Goal: Task Accomplishment & Management: Manage account settings

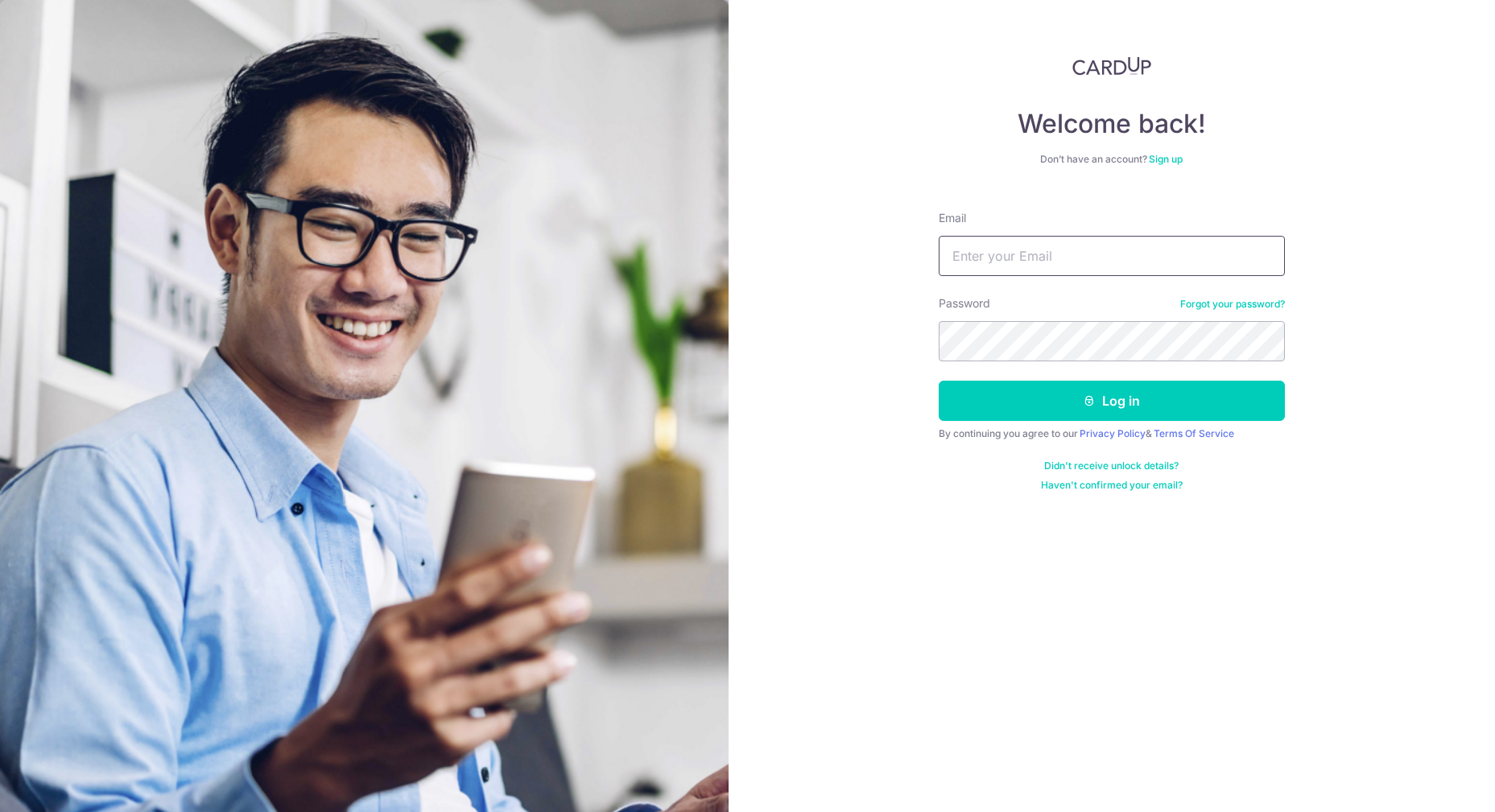
click at [1032, 256] on input "Email" at bounding box center [1112, 256] width 346 height 41
type input "[DOMAIN_NAME][EMAIL_ADDRESS][DOMAIN_NAME]"
click at [939, 381] on button "Log in" at bounding box center [1112, 402] width 346 height 41
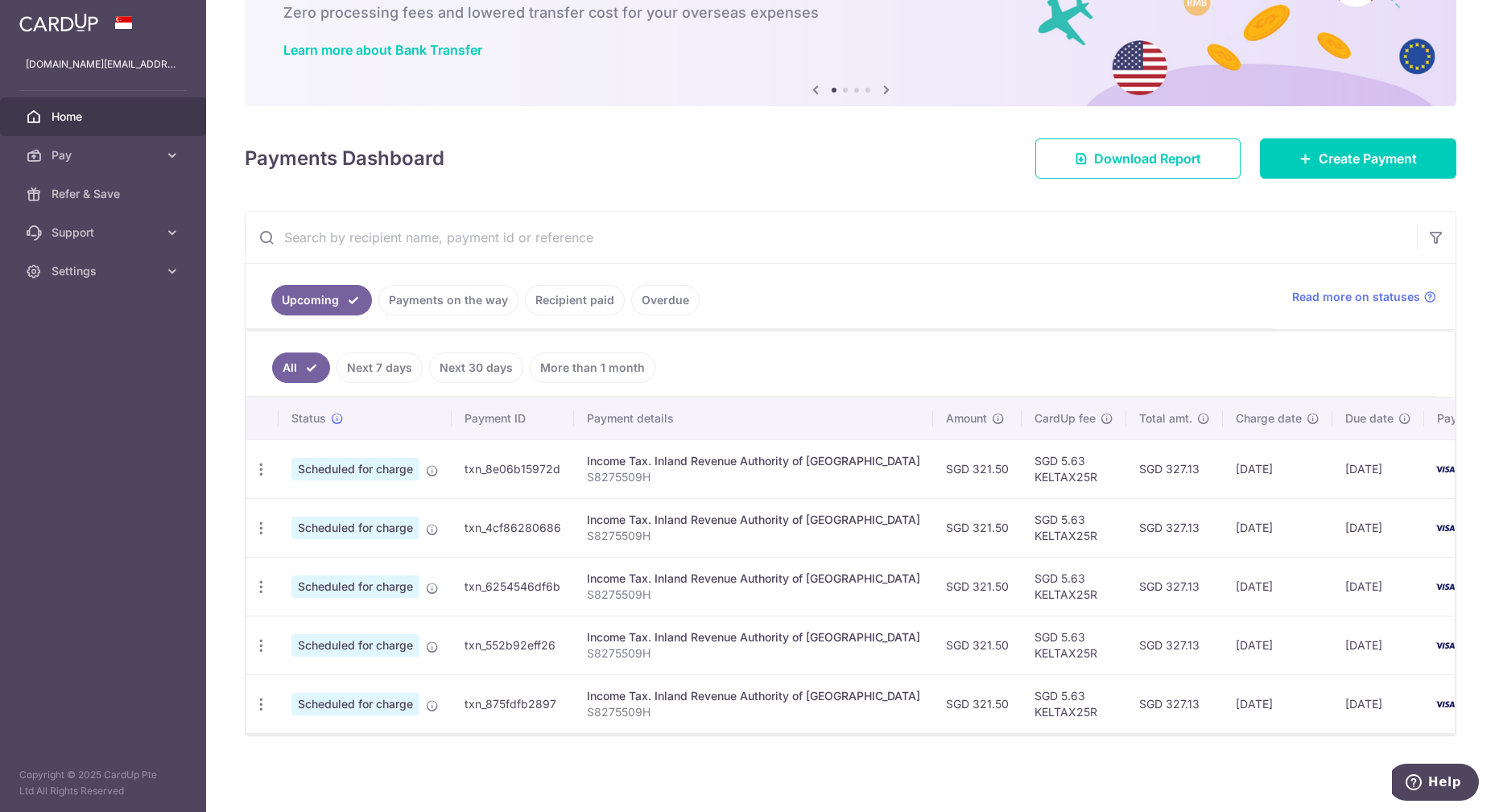
scroll to position [108, 0]
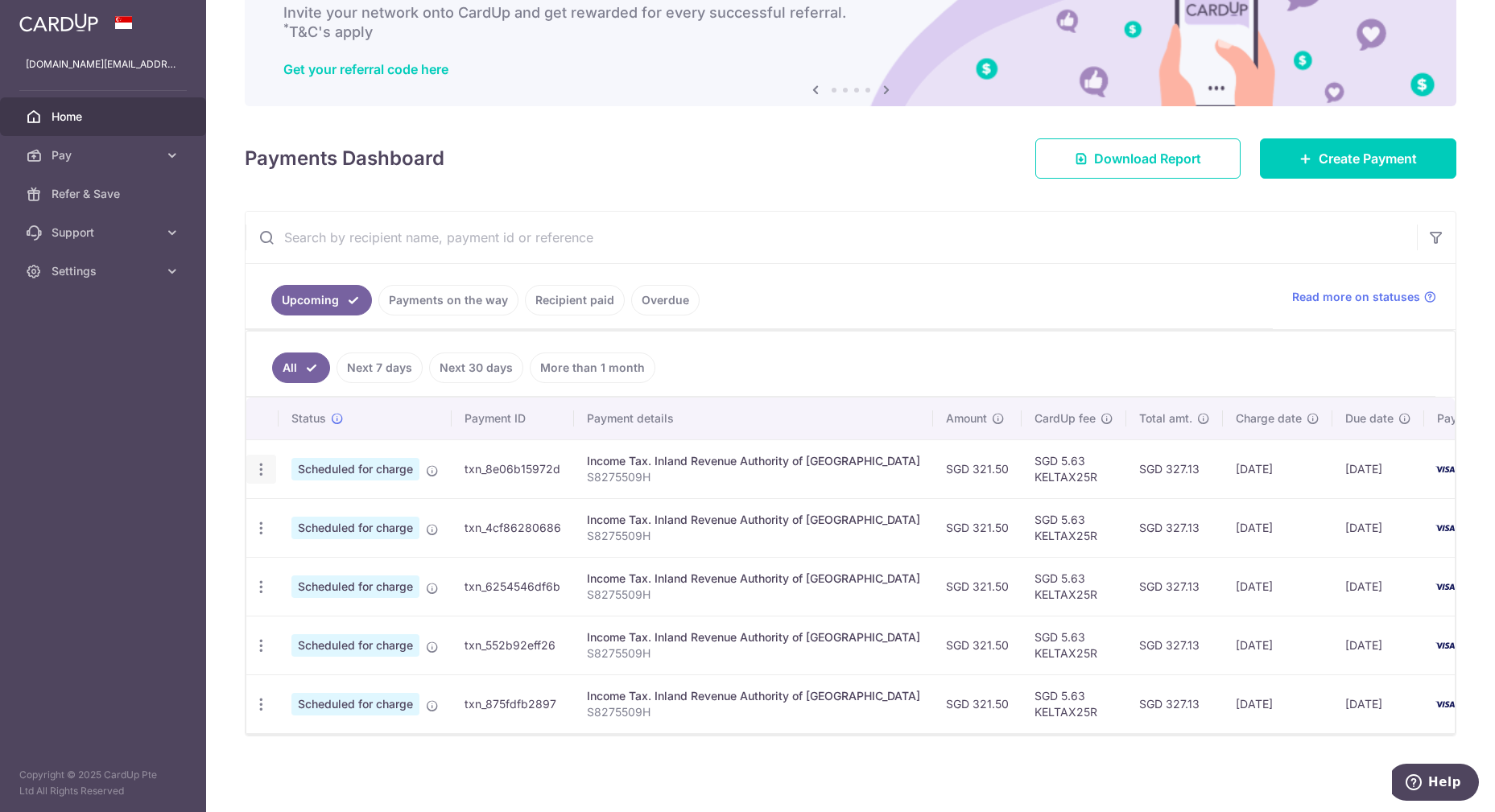
click at [258, 462] on icon "button" at bounding box center [261, 470] width 16 height 16
click at [315, 545] on span "Cancel payment" at bounding box center [346, 553] width 108 height 19
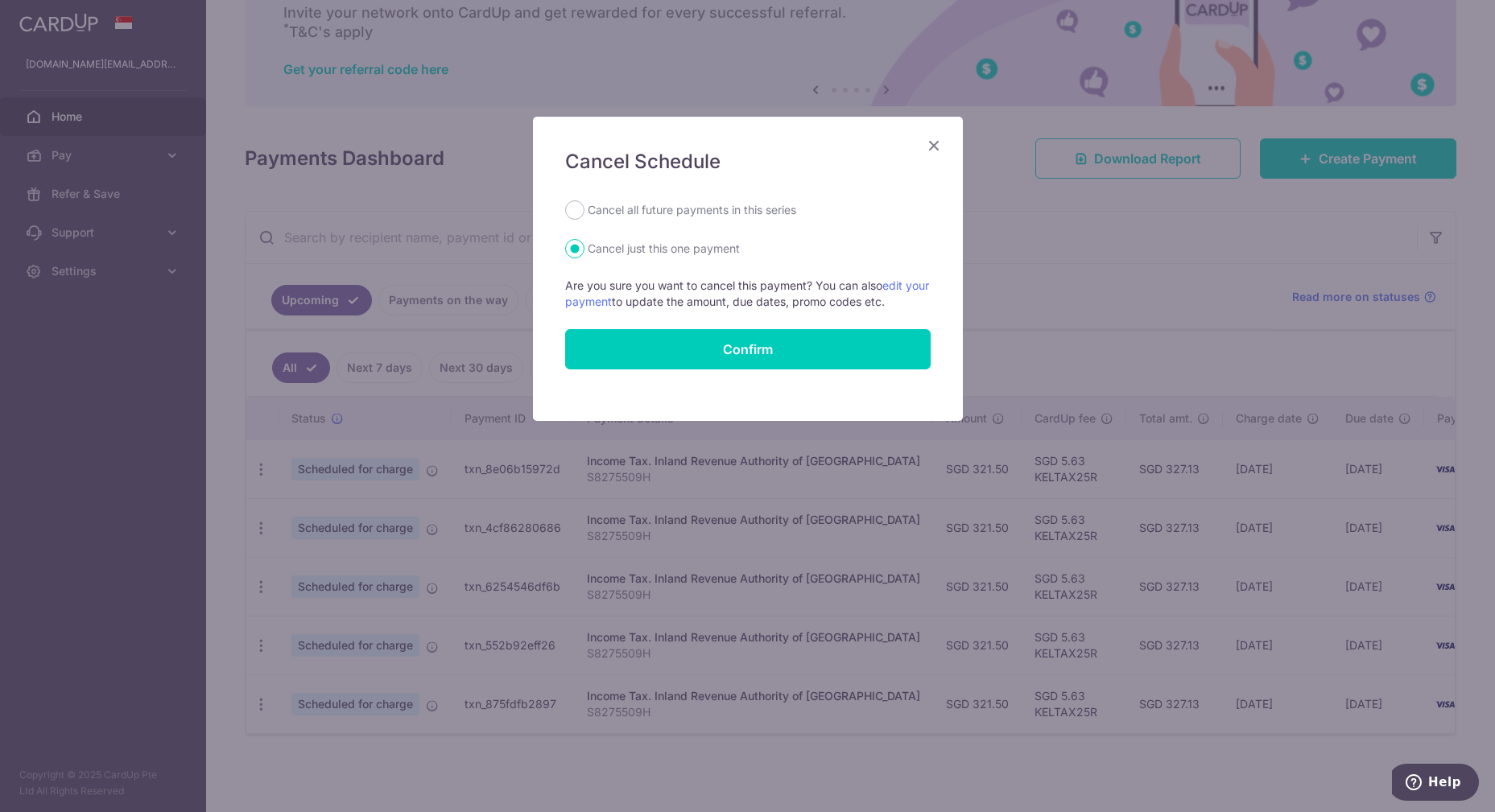
click at [651, 215] on label "Cancel all future payments in this series" at bounding box center [692, 211] width 209 height 19
click at [585, 215] on input "Cancel all future payments in this series" at bounding box center [575, 211] width 19 height 19
radio input "true"
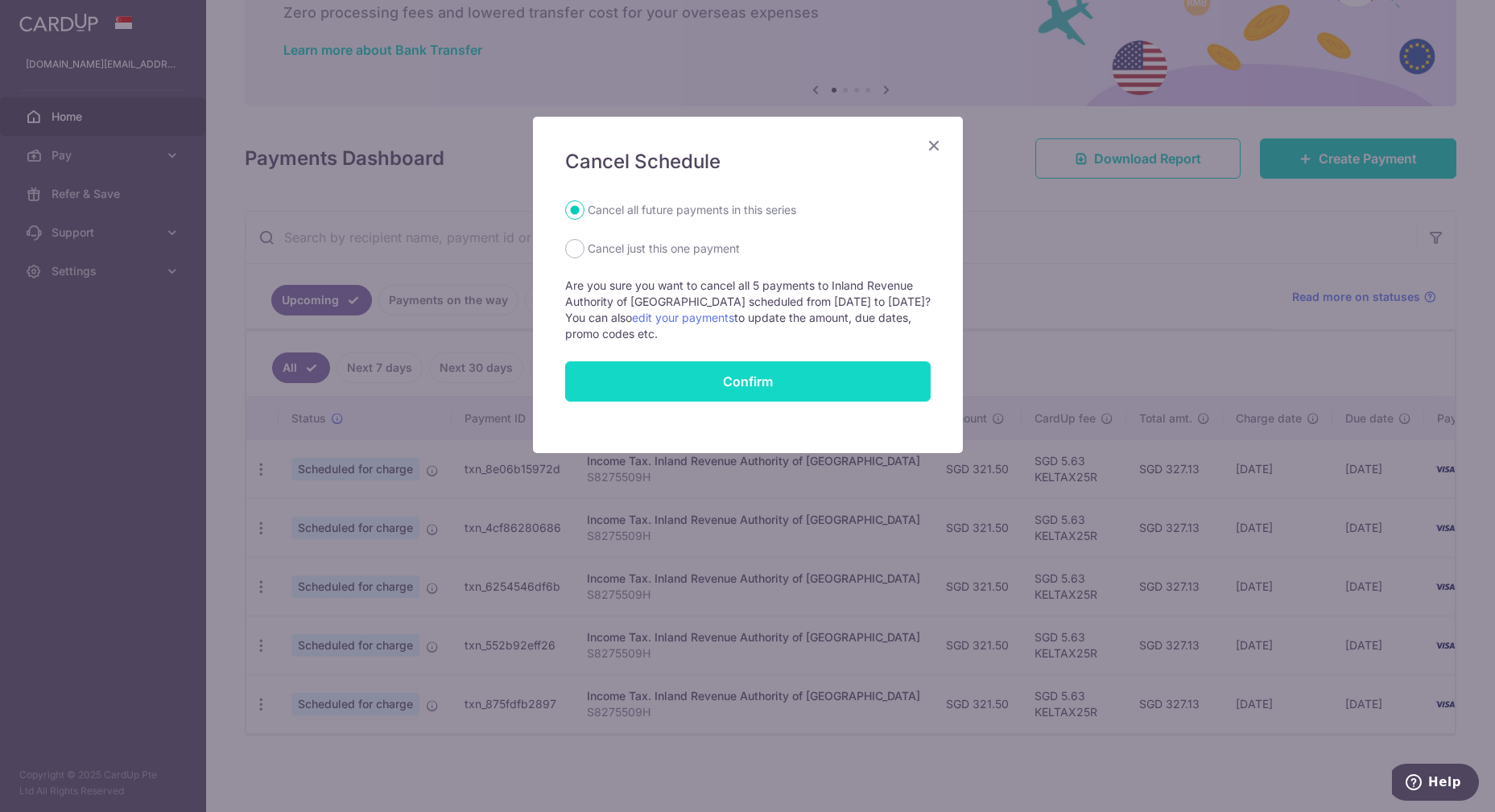
click at [721, 376] on button "Confirm" at bounding box center [748, 382] width 366 height 41
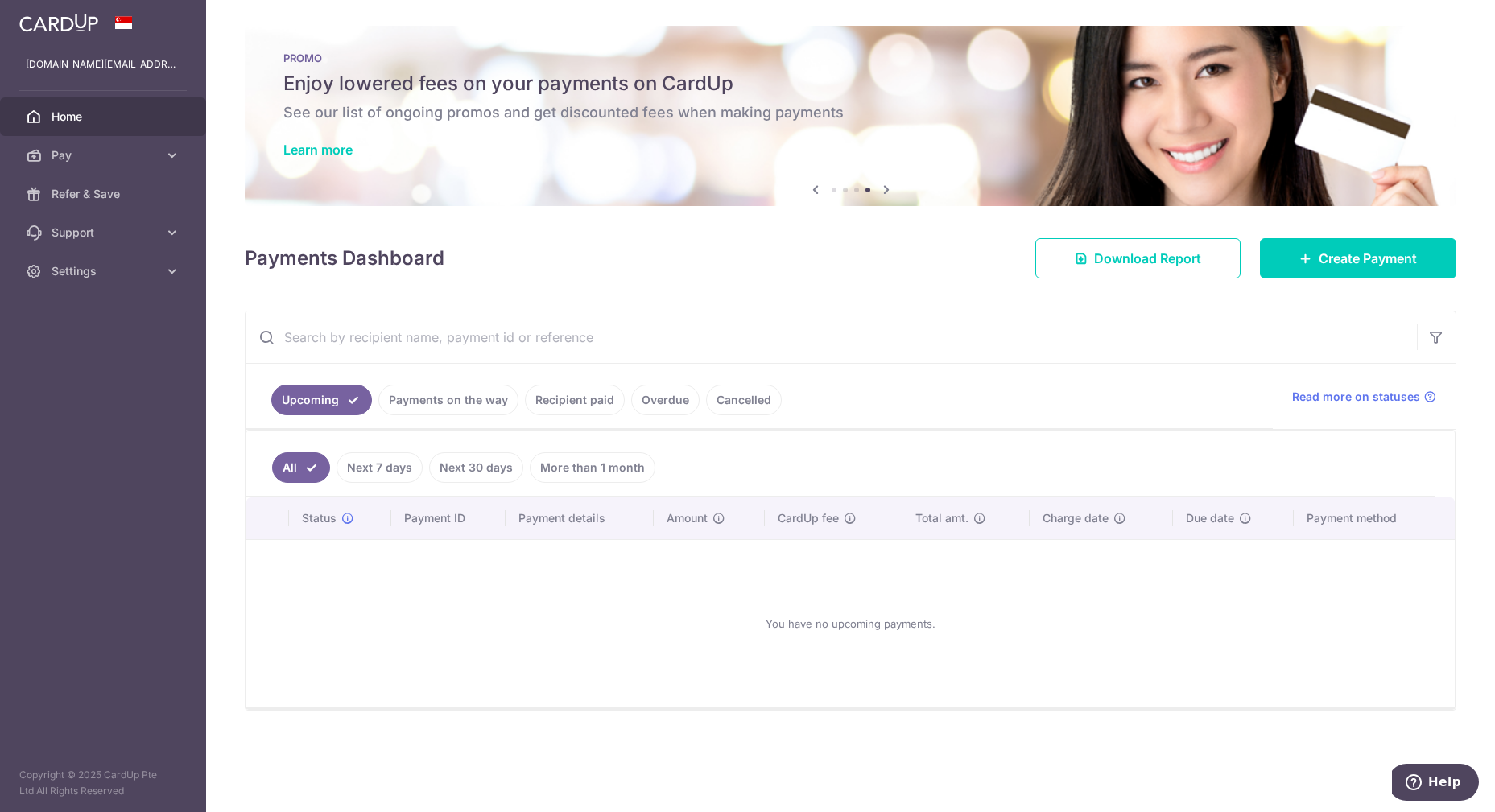
click at [827, 782] on div "× Pause Schedule Pause all future payments in this series Pause just this one p…" at bounding box center [850, 406] width 1289 height 812
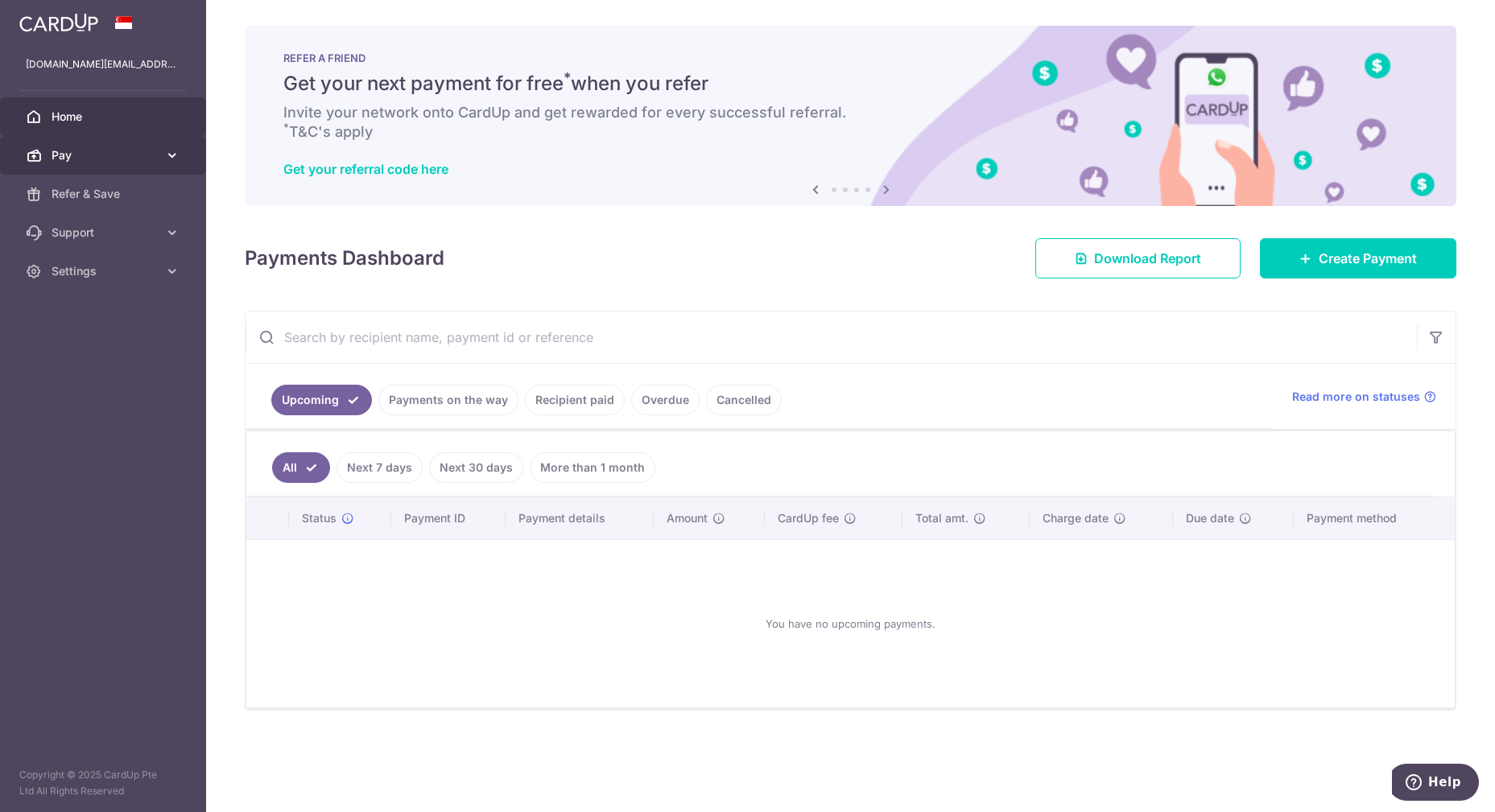
click at [168, 157] on icon at bounding box center [172, 155] width 16 height 16
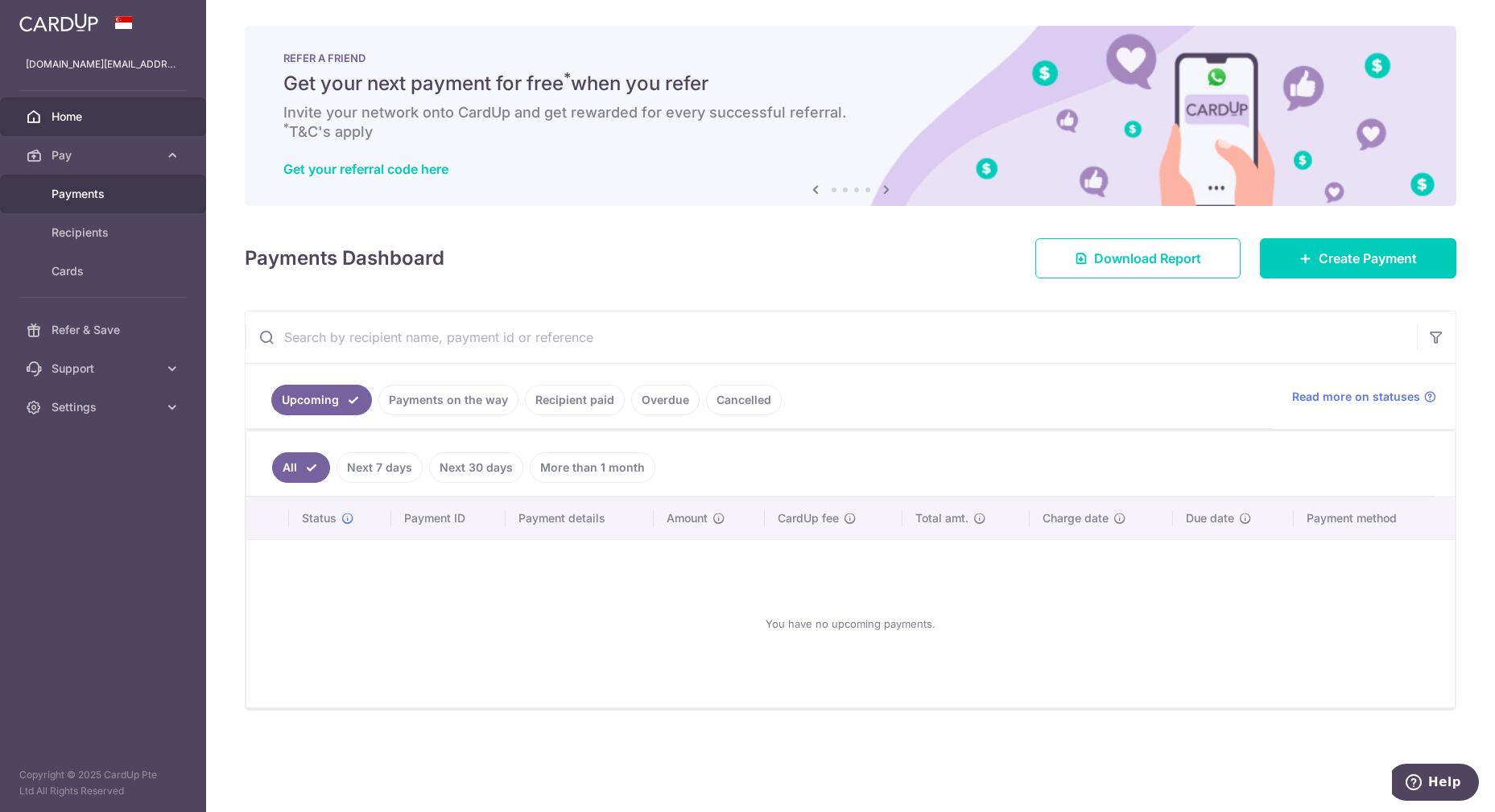
click at [107, 197] on span "Payments" at bounding box center [105, 194] width 107 height 16
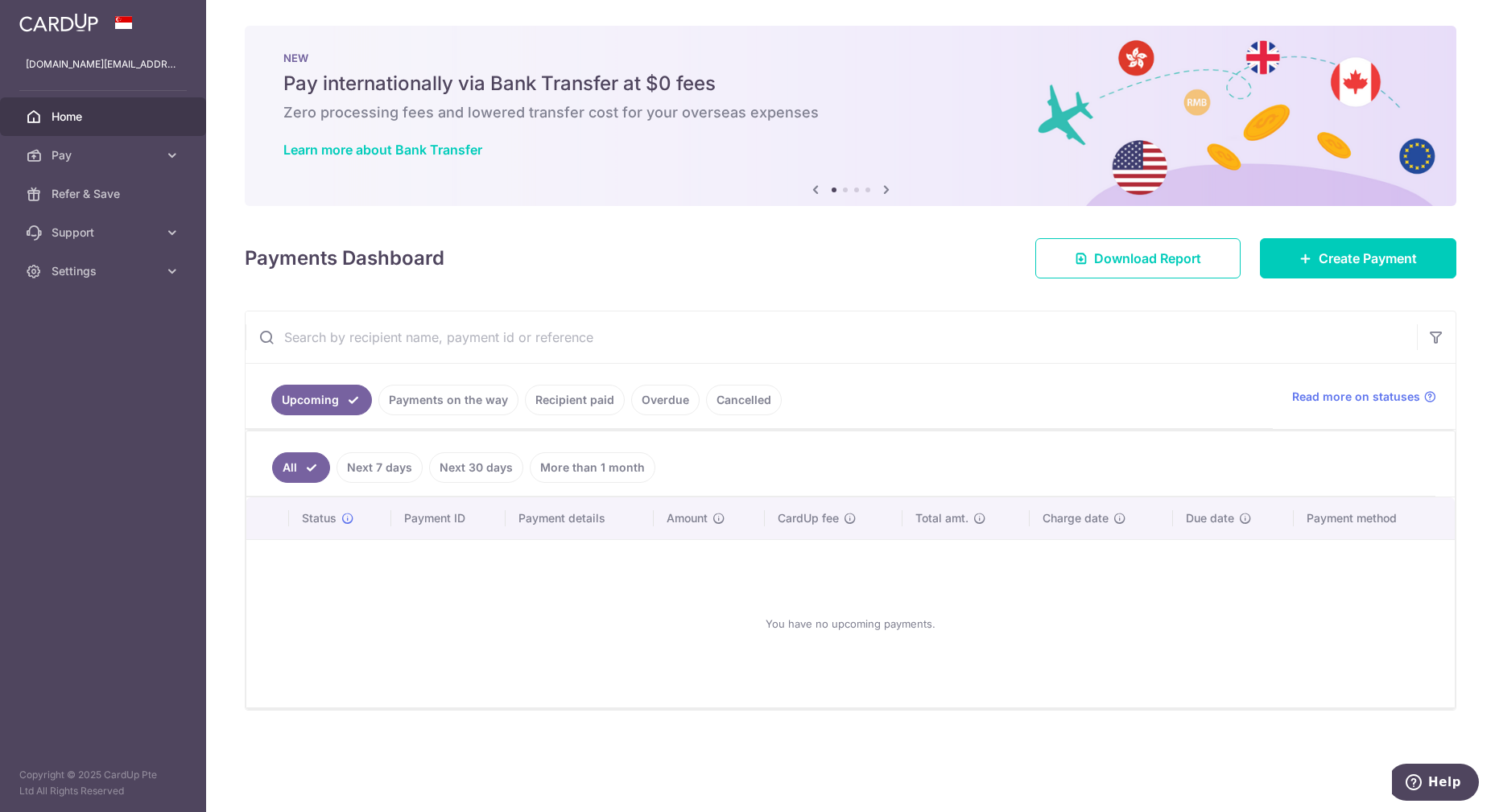
drag, startPoint x: 394, startPoint y: 173, endPoint x: 366, endPoint y: 162, distance: 30.1
click at [1142, 259] on span "Download Report" at bounding box center [1148, 258] width 107 height 19
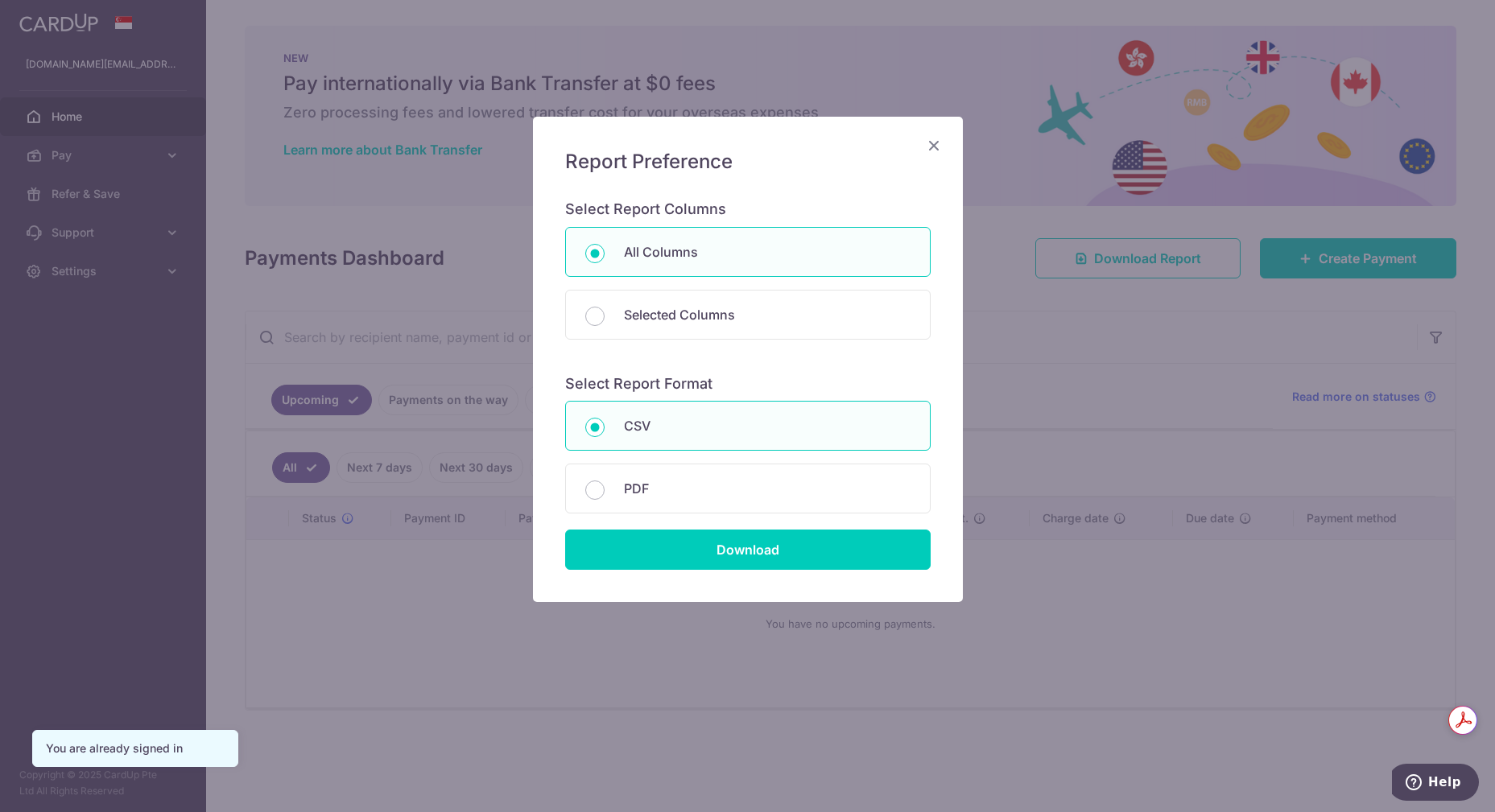
click at [935, 145] on icon "Close" at bounding box center [934, 145] width 19 height 20
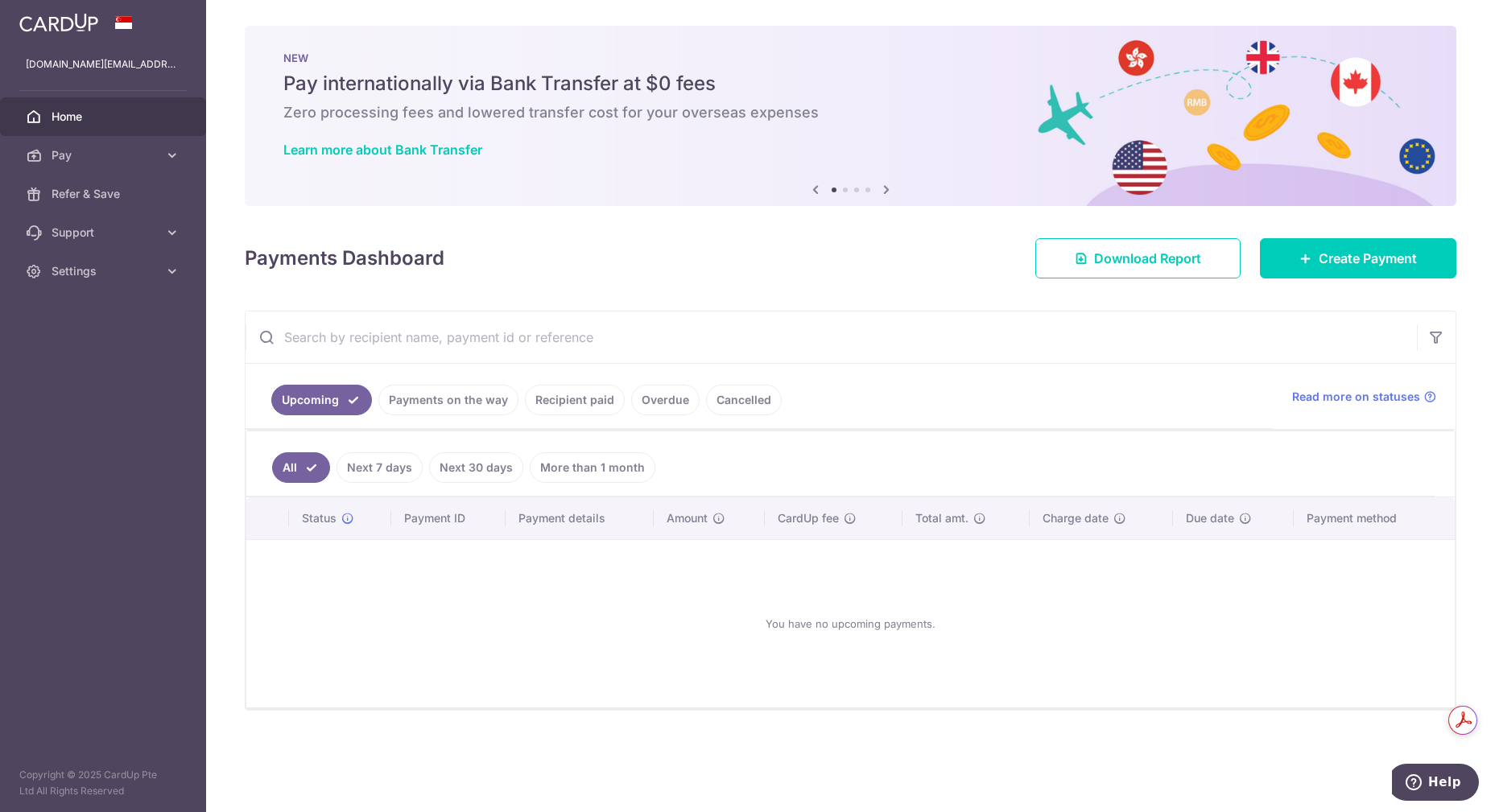
click at [453, 407] on link "Payments on the way" at bounding box center [448, 401] width 140 height 31
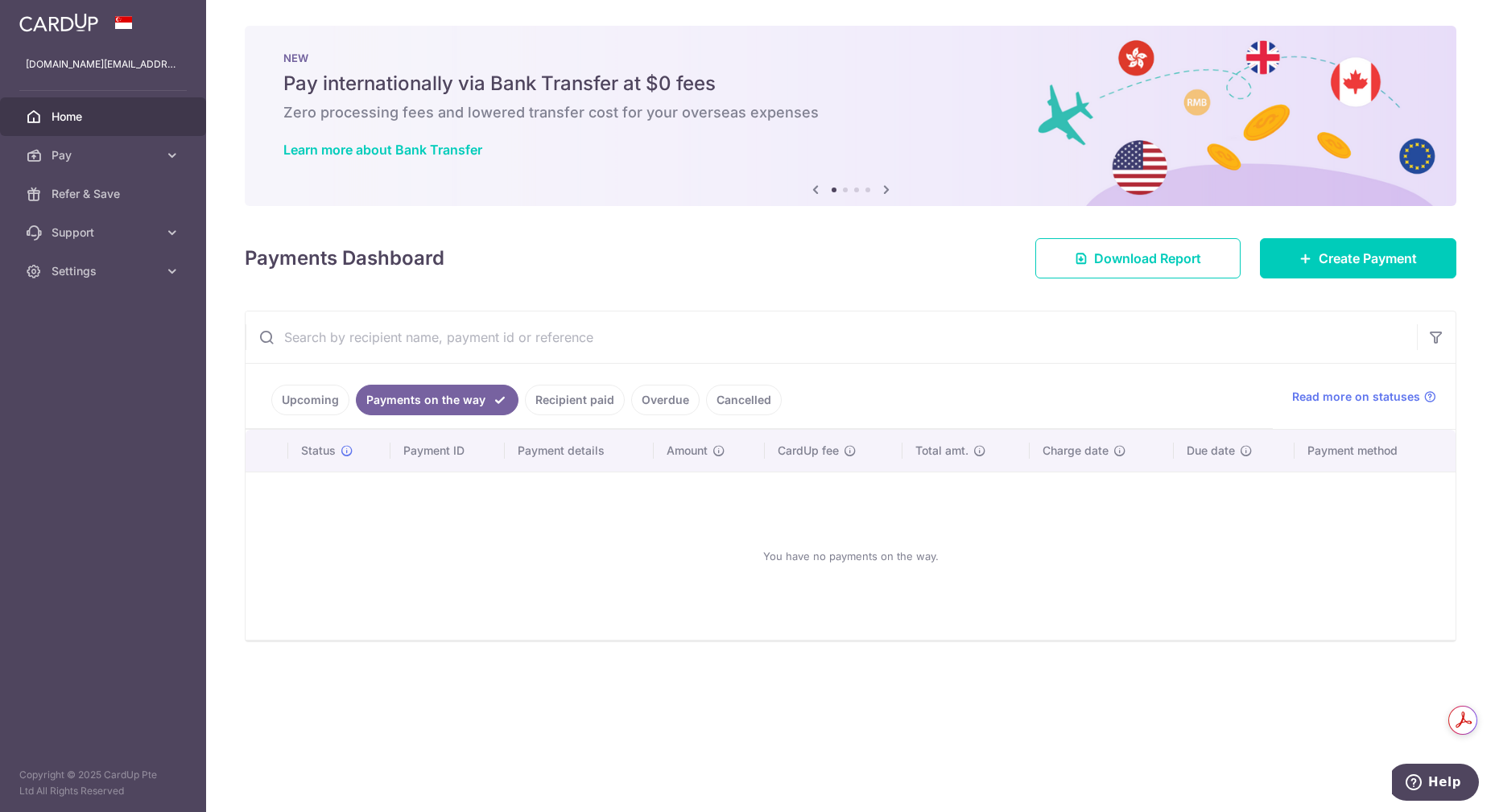
click at [590, 403] on link "Recipient paid" at bounding box center [574, 401] width 100 height 31
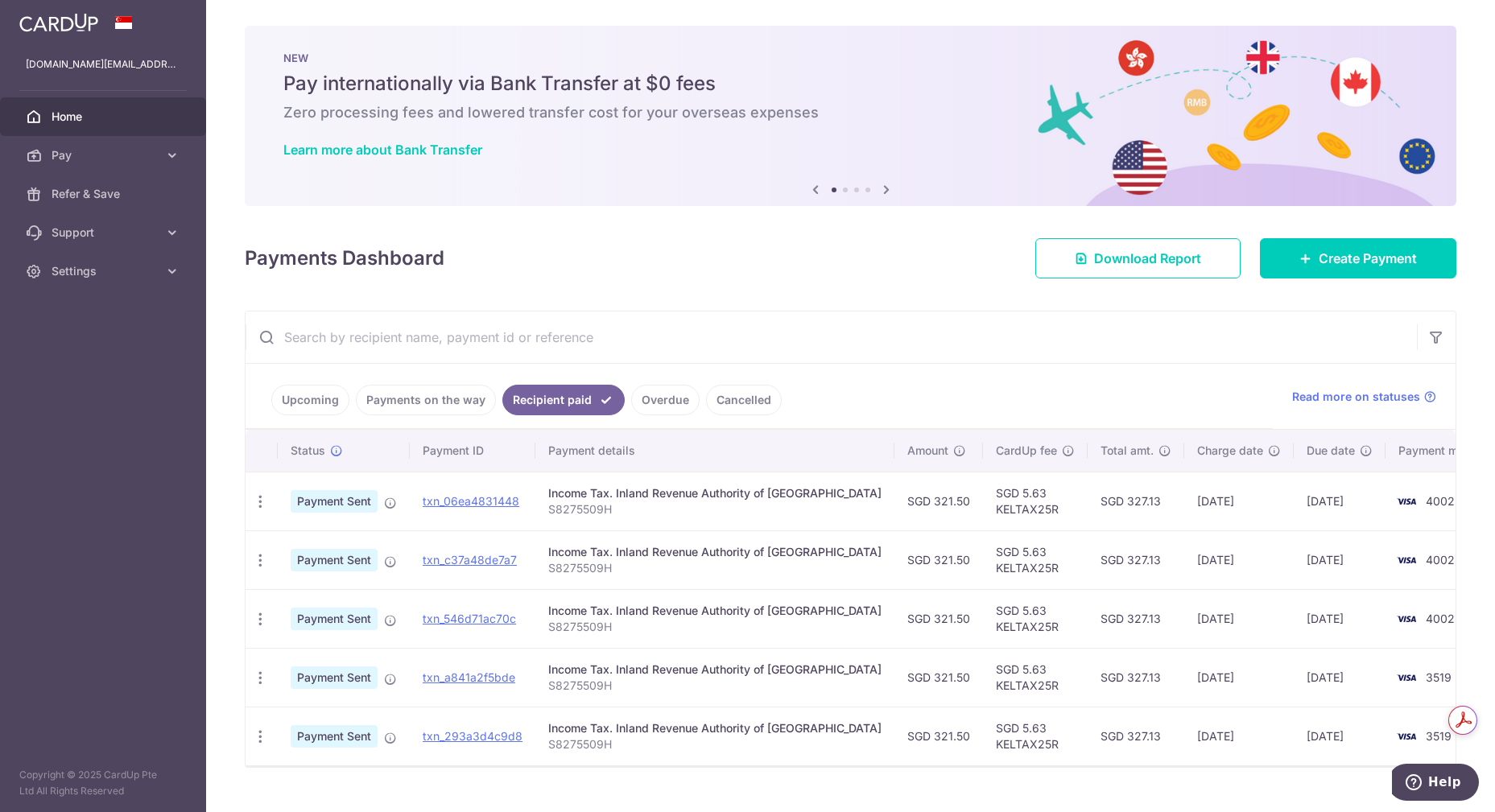
click at [746, 401] on link "Cancelled" at bounding box center [744, 401] width 76 height 31
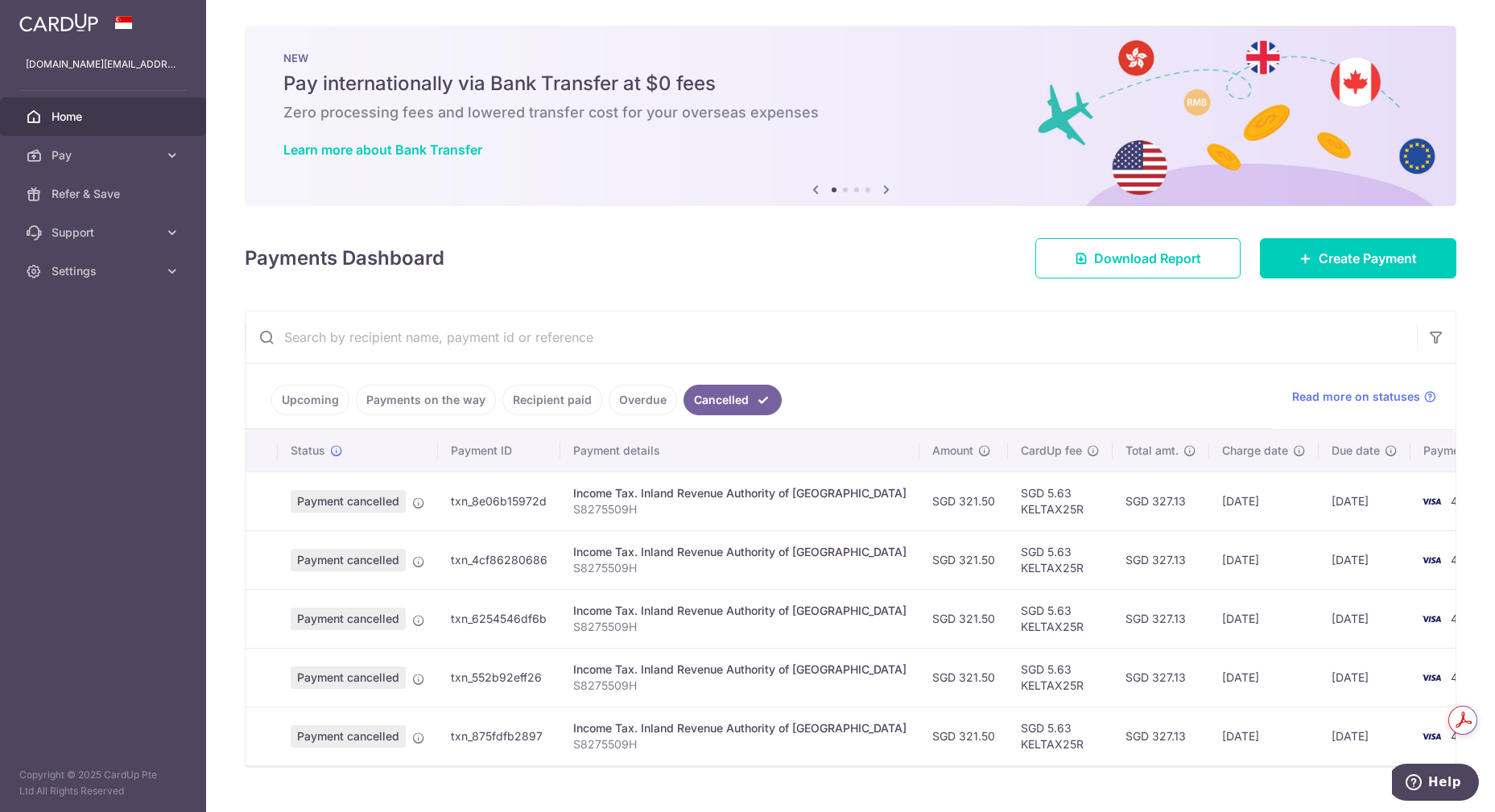
scroll to position [40, 0]
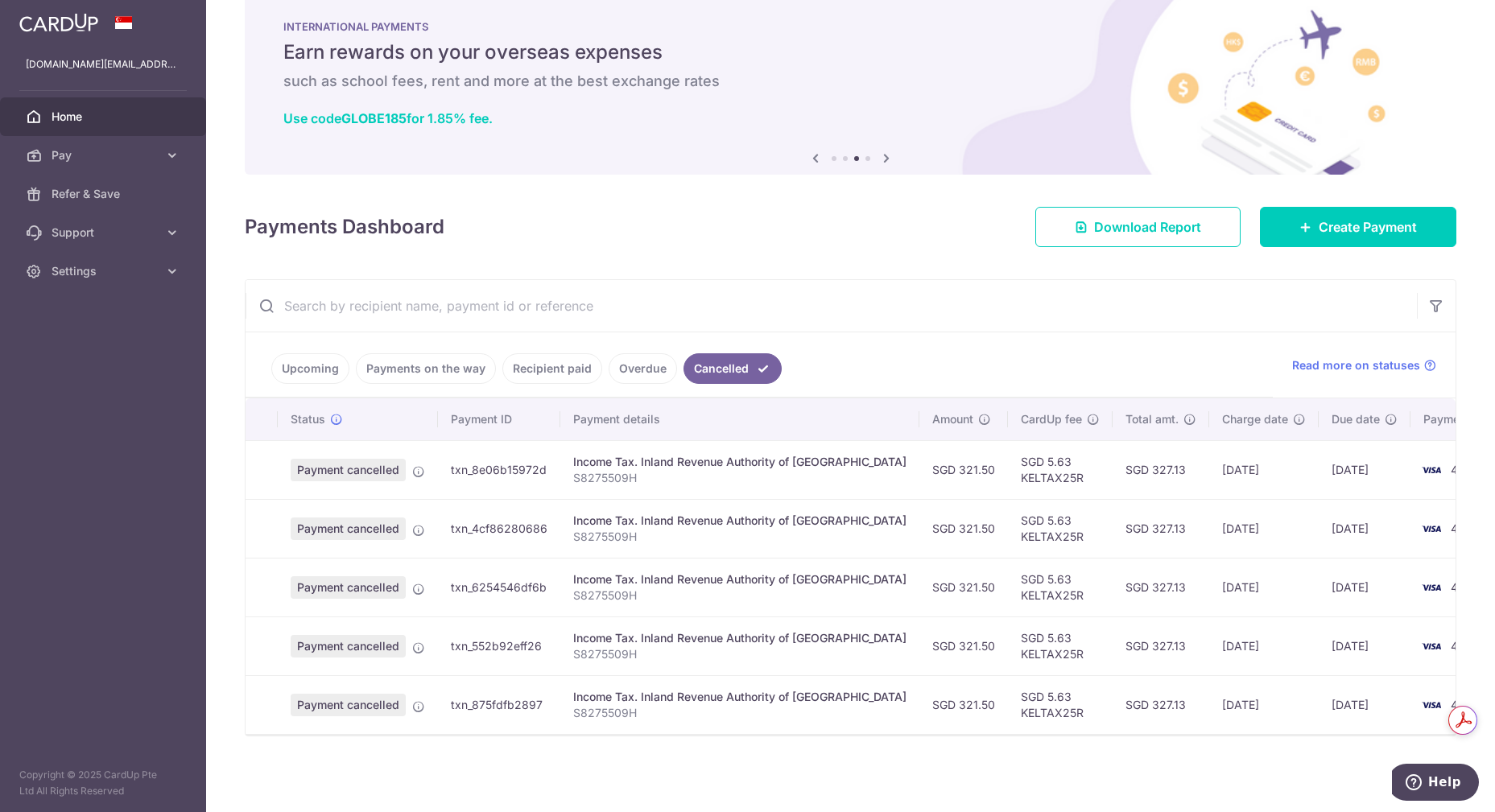
click at [1477, 311] on div "× Pause Schedule Pause all future payments in this series Pause just this one p…" at bounding box center [850, 406] width 1289 height 812
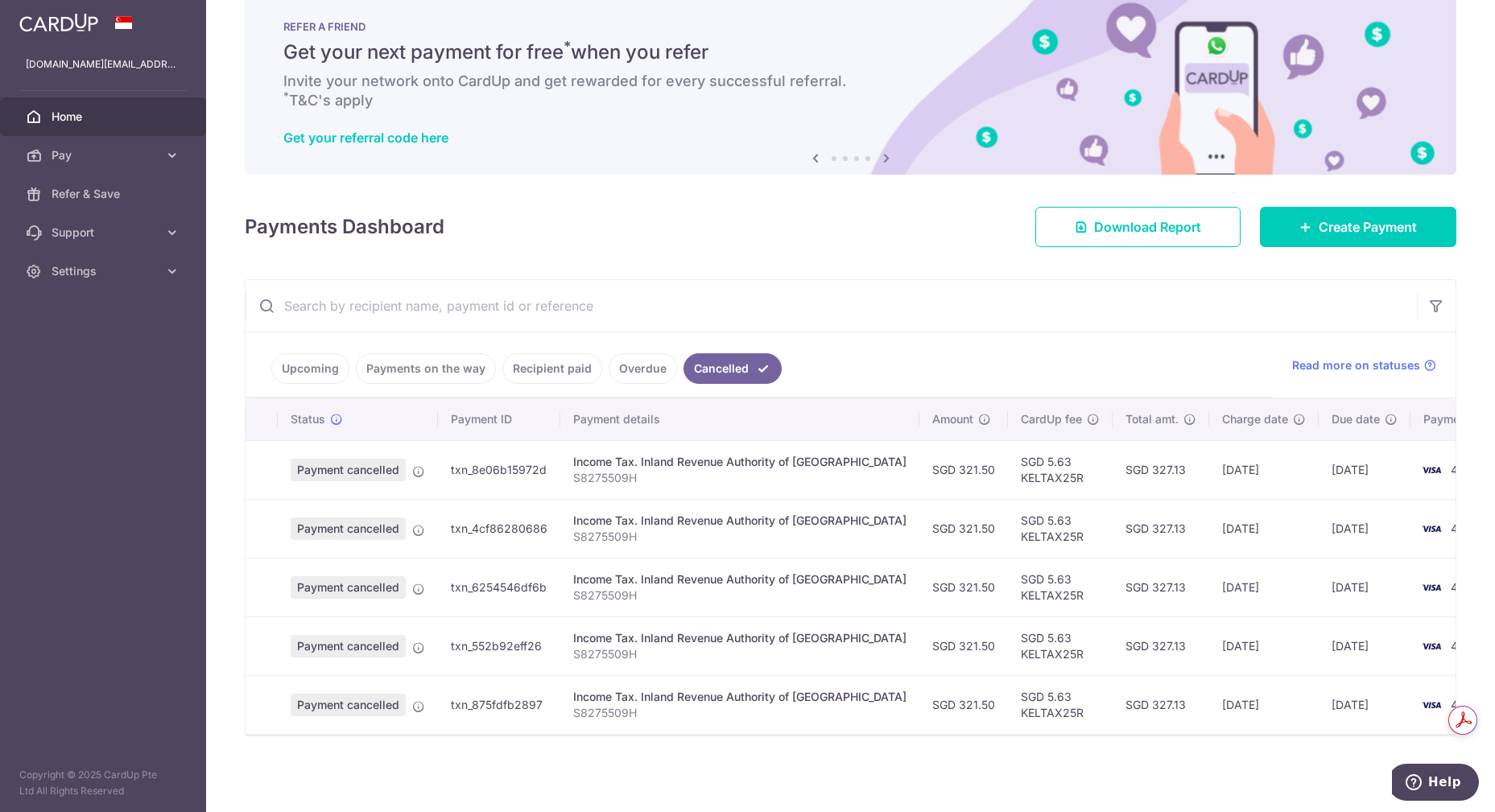
click at [630, 364] on link "Overdue" at bounding box center [642, 369] width 69 height 31
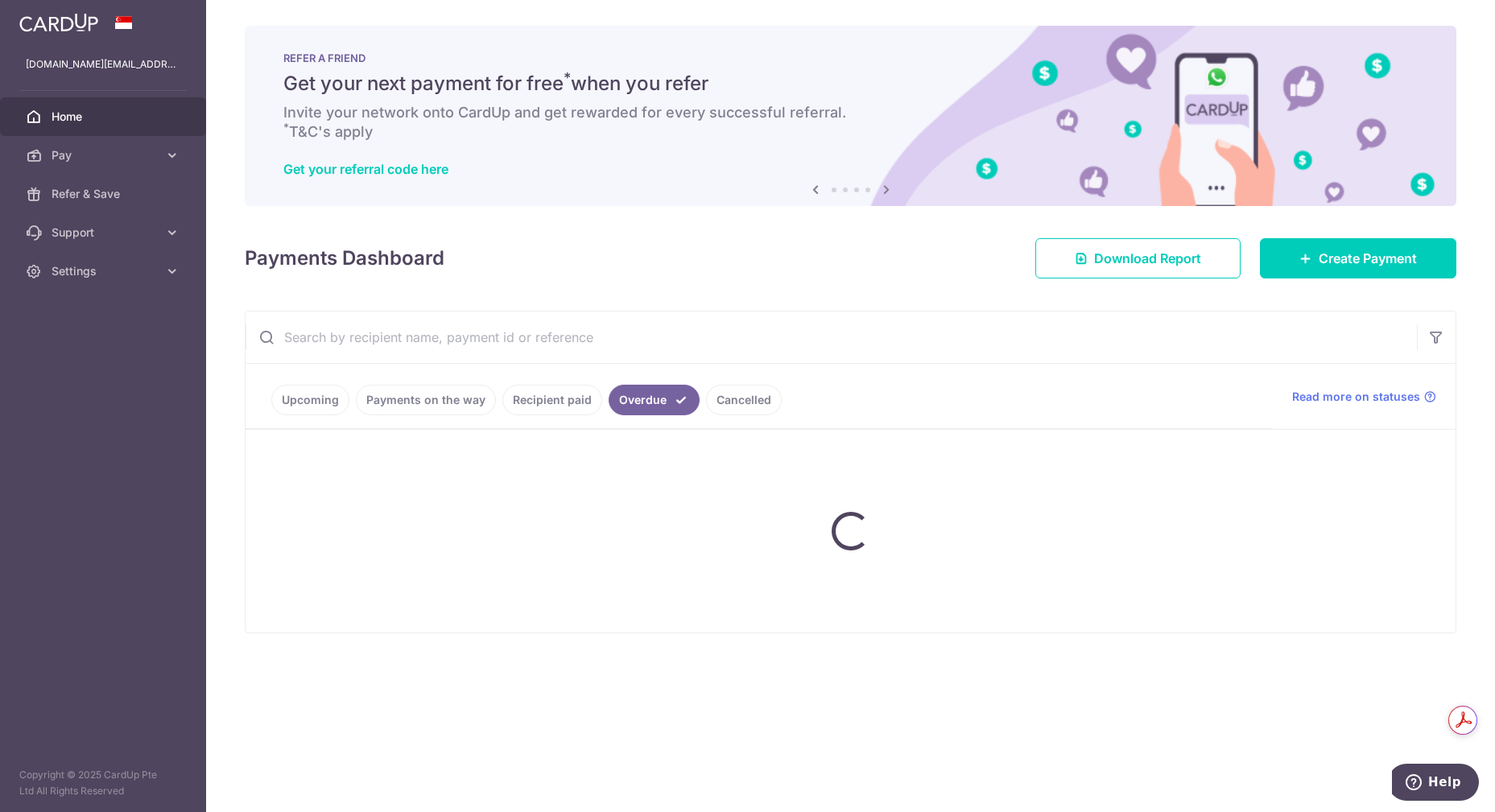
scroll to position [0, 0]
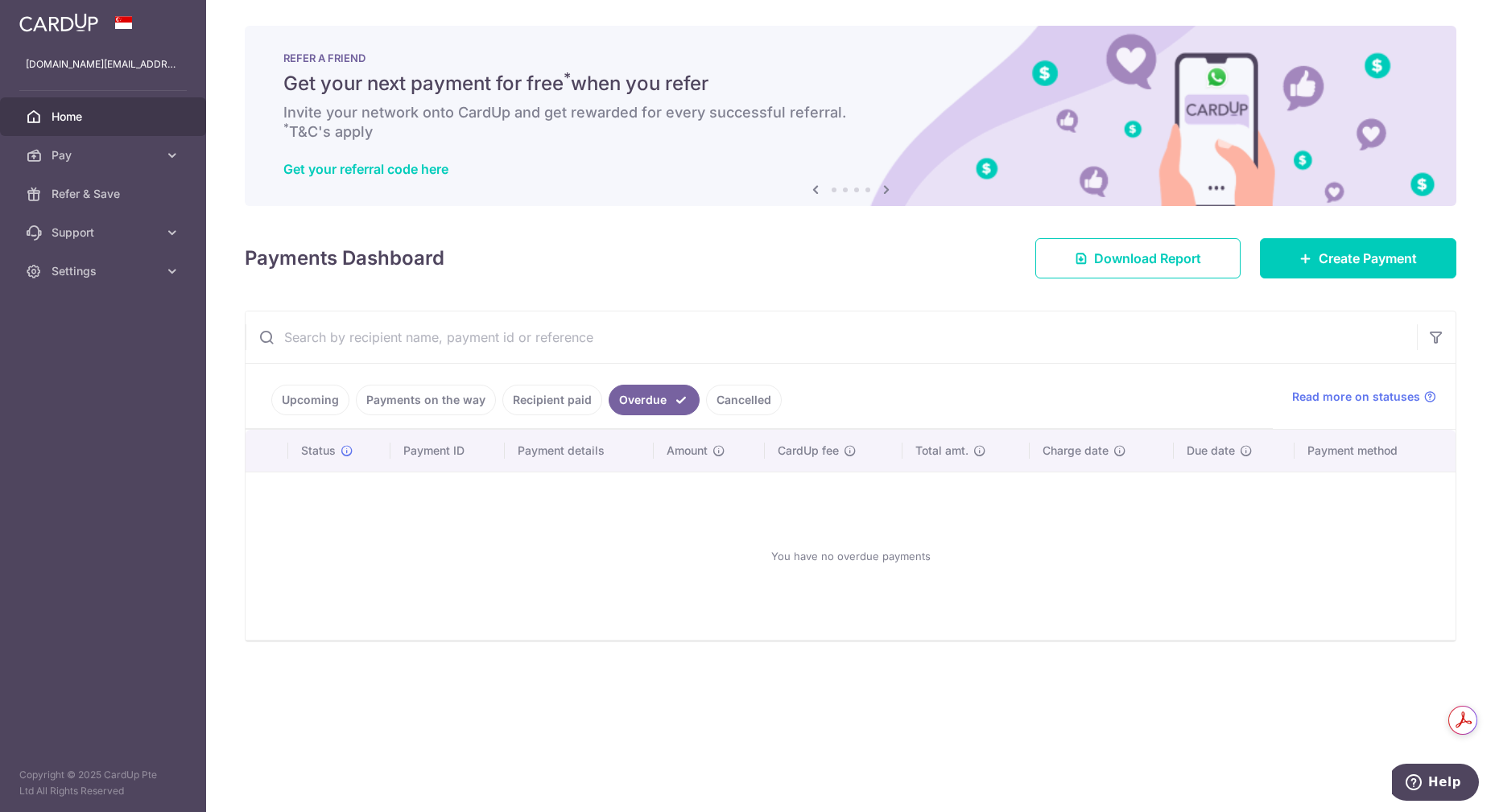
click at [547, 393] on link "Recipient paid" at bounding box center [552, 401] width 100 height 31
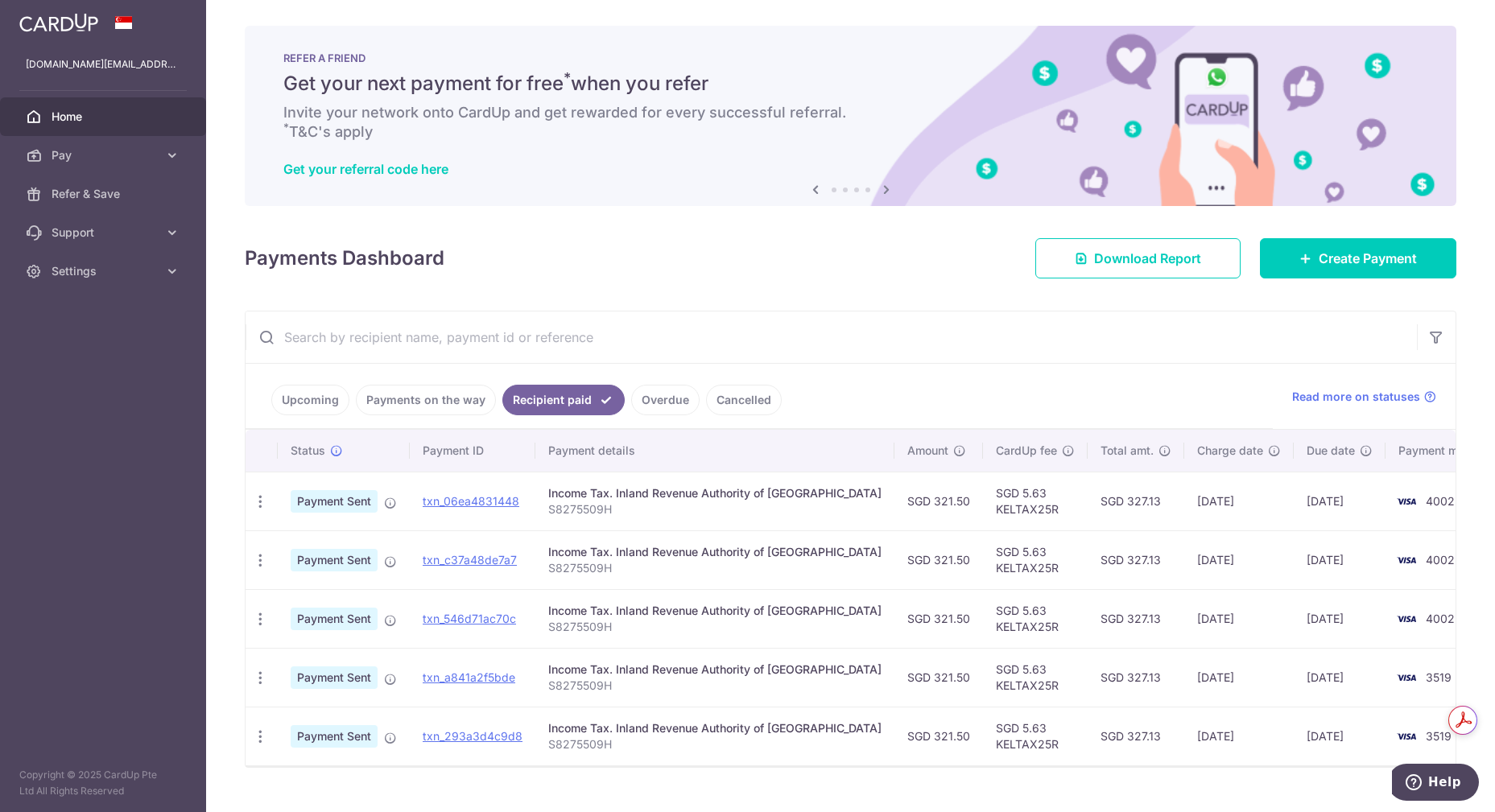
scroll to position [31, 0]
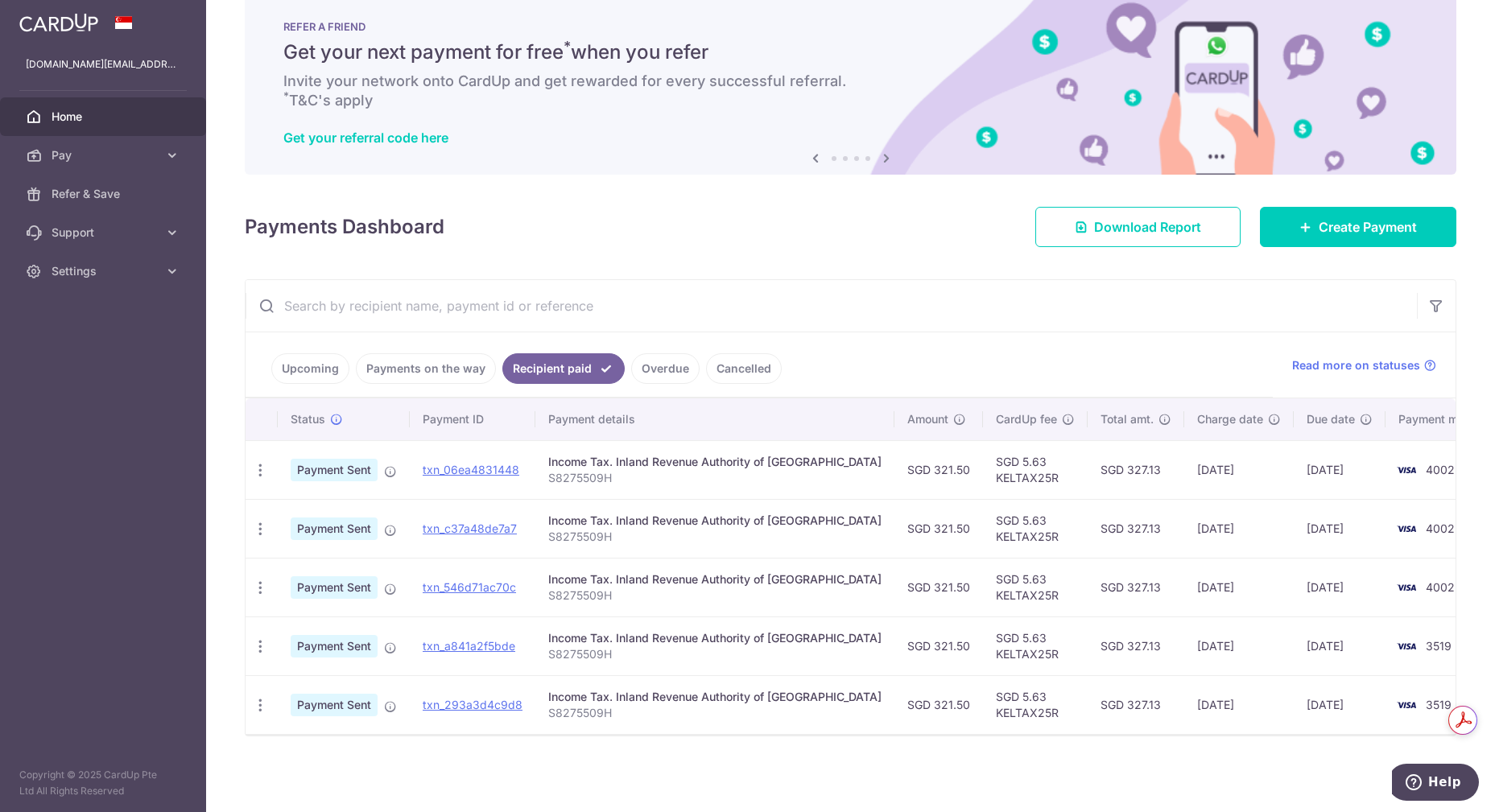
click at [745, 363] on link "Cancelled" at bounding box center [744, 369] width 76 height 31
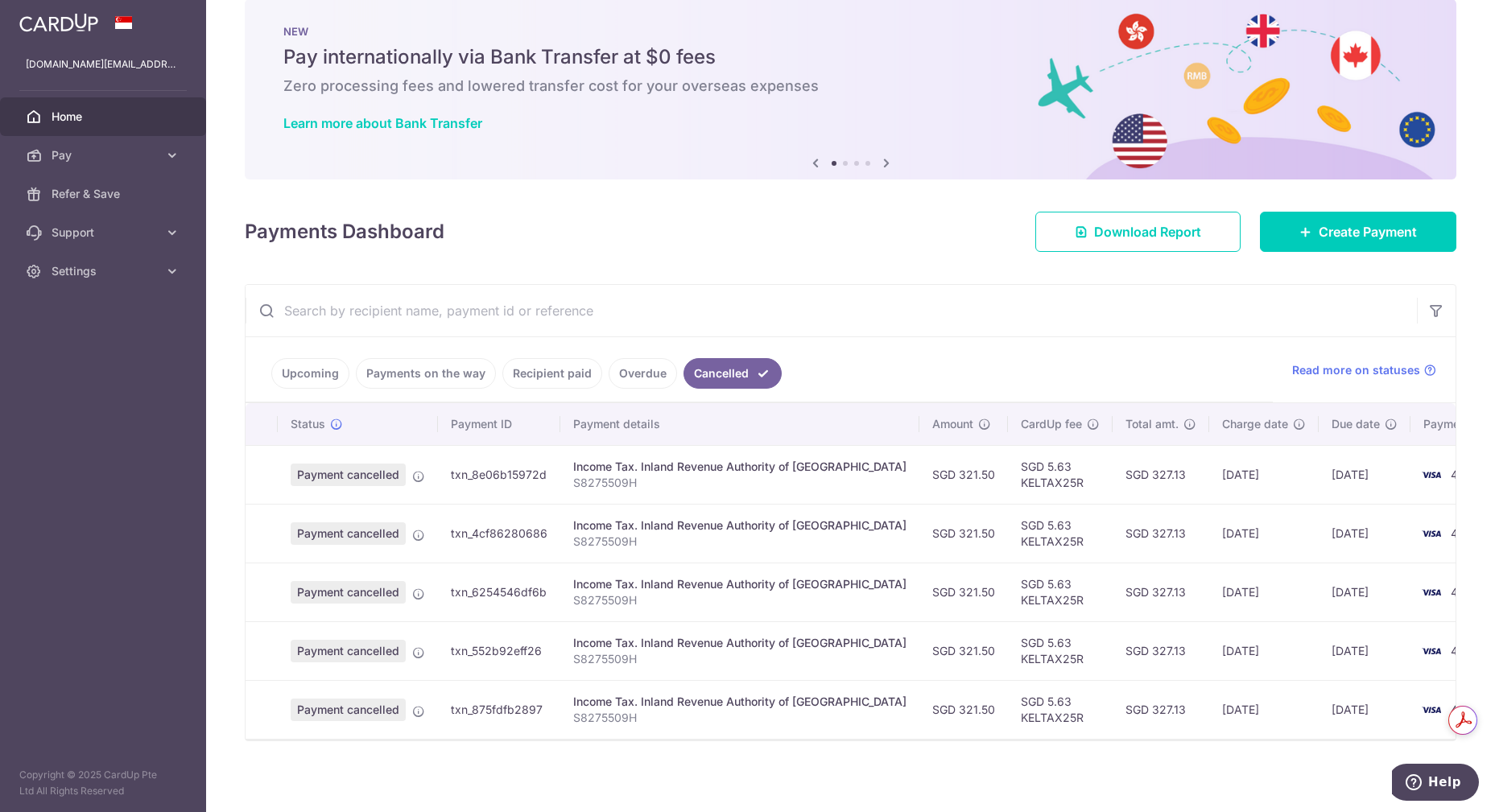
scroll to position [40, 0]
